Goal: Information Seeking & Learning: Find specific fact

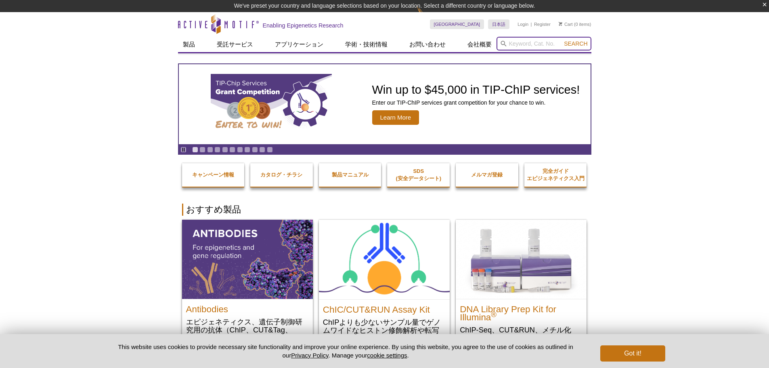
click at [500, 44] on input "search" at bounding box center [544, 44] width 95 height 14
type input "8"
paste input "81111"
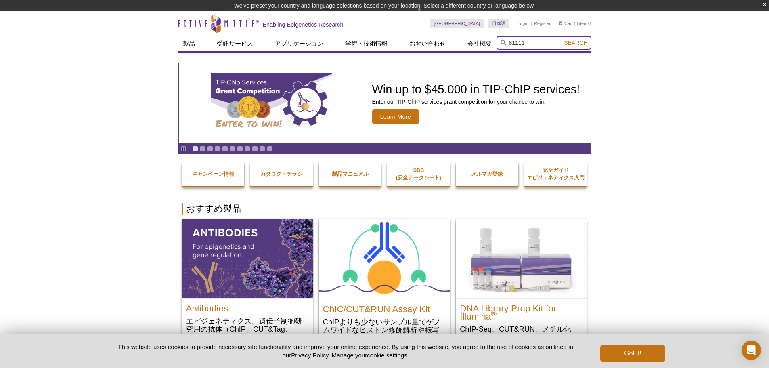
type input "81111"
click at [562, 39] on button "Search" at bounding box center [576, 42] width 28 height 7
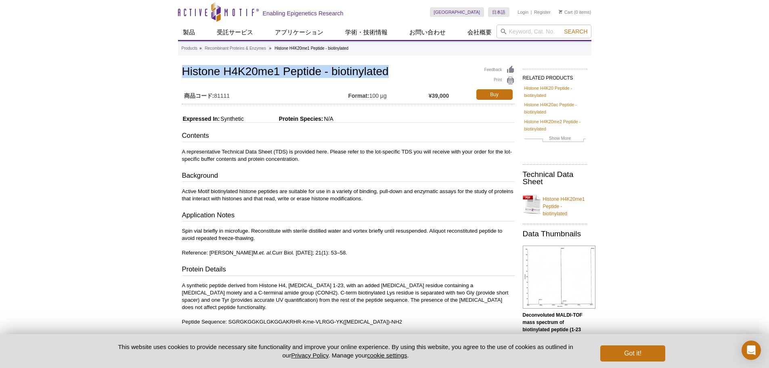
drag, startPoint x: 180, startPoint y: 69, endPoint x: 397, endPoint y: 63, distance: 216.1
click at [397, 63] on div "Products » Recombinant Proteins & Enzymes » Histone H4K20me1 Peptide - biotinyl…" at bounding box center [384, 252] width 413 height 423
copy h1 "Histone H4K20me1 Peptide - biotinylated"
drag, startPoint x: 372, startPoint y: 94, endPoint x: 434, endPoint y: 92, distance: 61.8
click at [403, 94] on td "Format: 100 µg" at bounding box center [388, 94] width 80 height 15
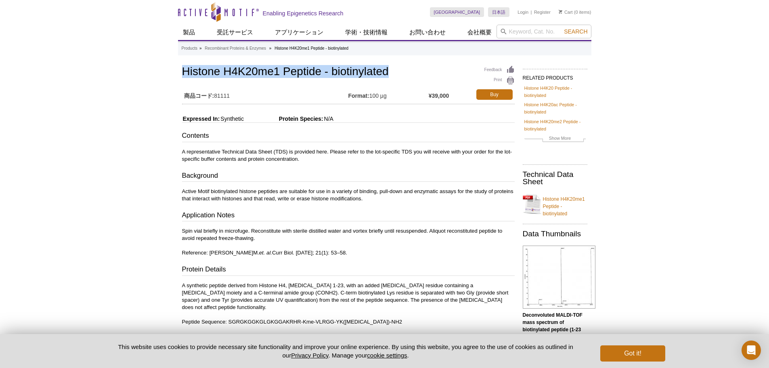
copy td "100 µg"
